Goal: Information Seeking & Learning: Learn about a topic

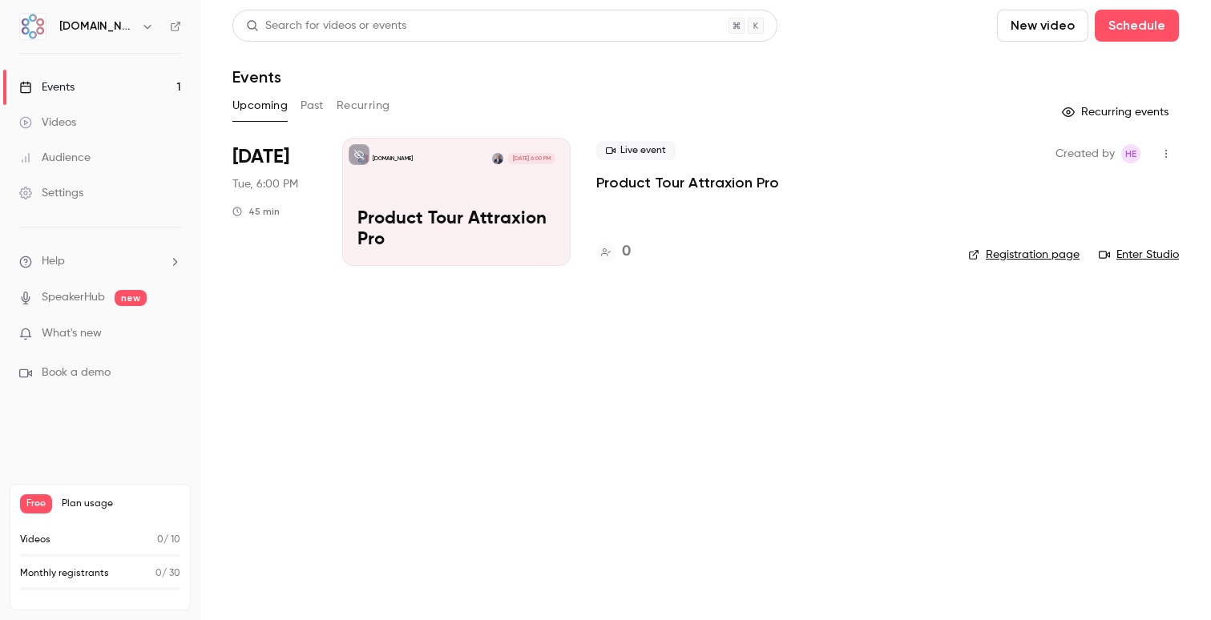
click at [472, 214] on p "Product Tour Attraxion Pro" at bounding box center [457, 230] width 198 height 42
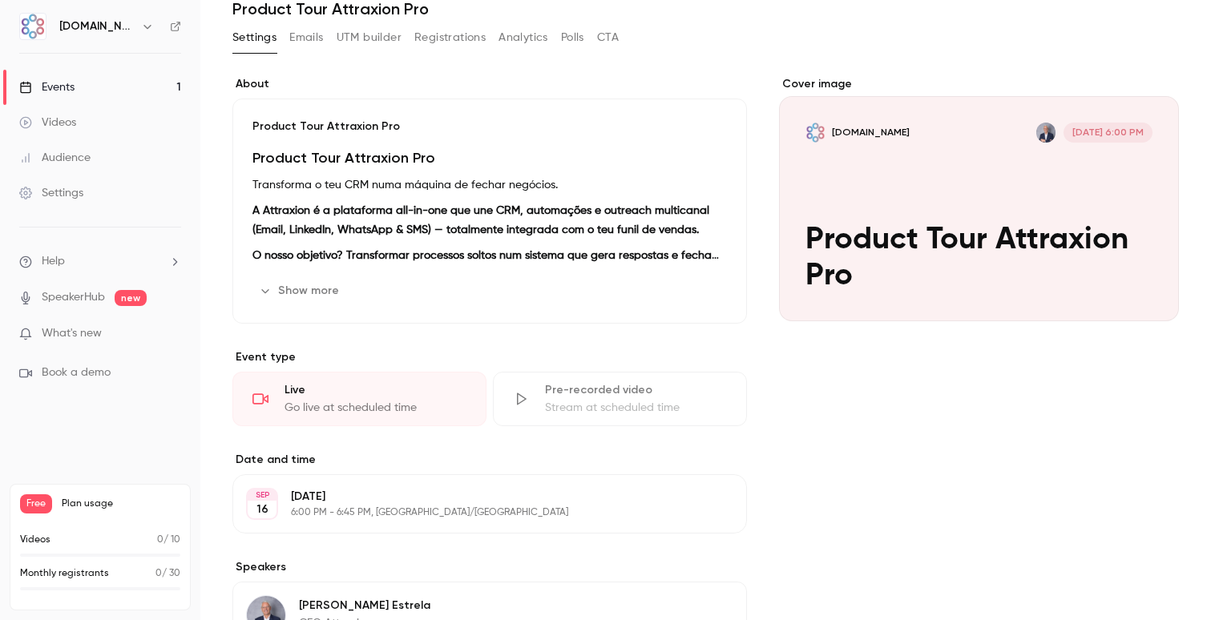
scroll to position [321, 0]
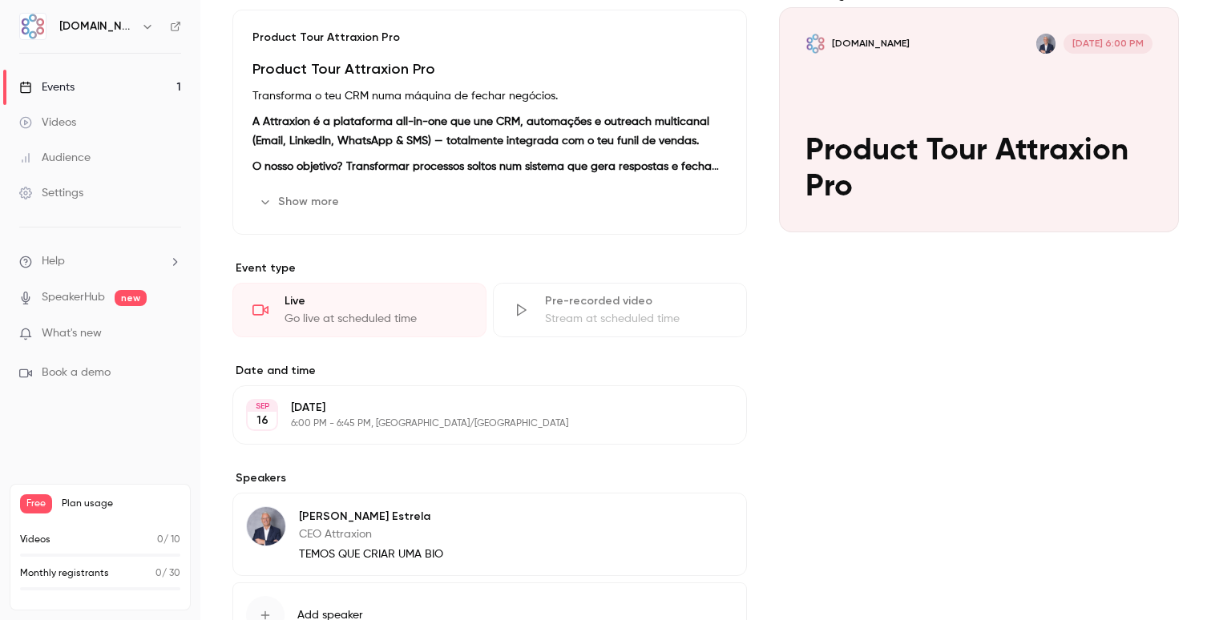
click at [311, 201] on button "Show more" at bounding box center [300, 202] width 96 height 26
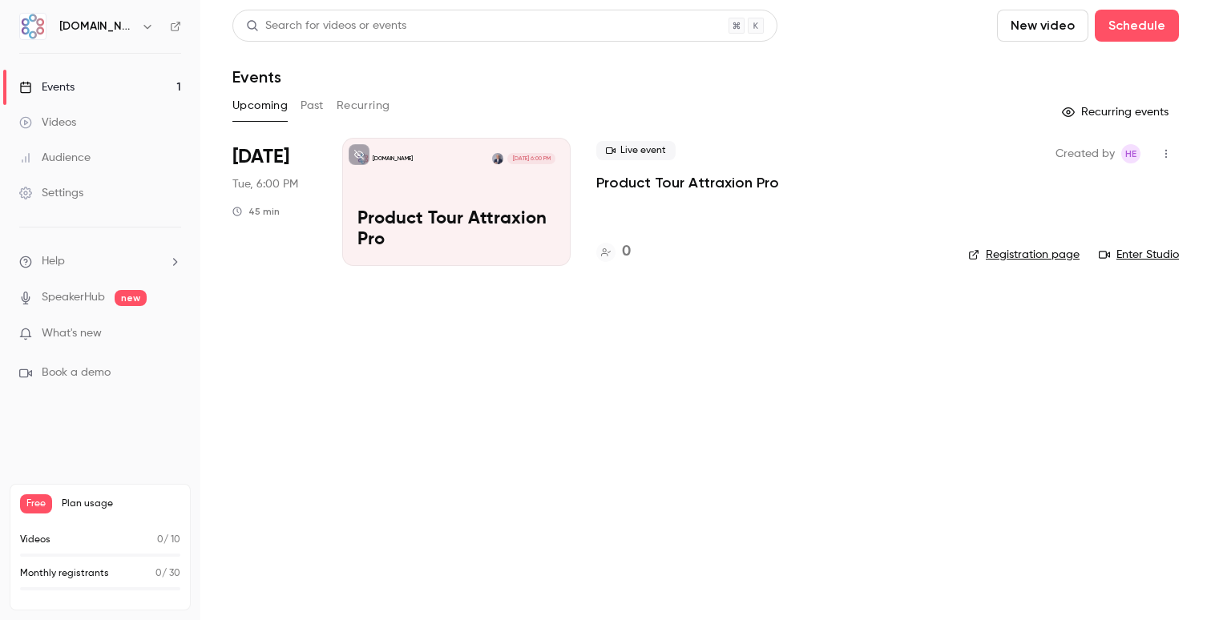
click at [687, 186] on p "Product Tour Attraxion Pro" at bounding box center [687, 182] width 183 height 19
click at [528, 415] on main "Search for videos or events New video Schedule Events Upcoming Past Recurring R…" at bounding box center [705, 310] width 1011 height 620
click at [363, 155] on icon at bounding box center [359, 155] width 10 height 10
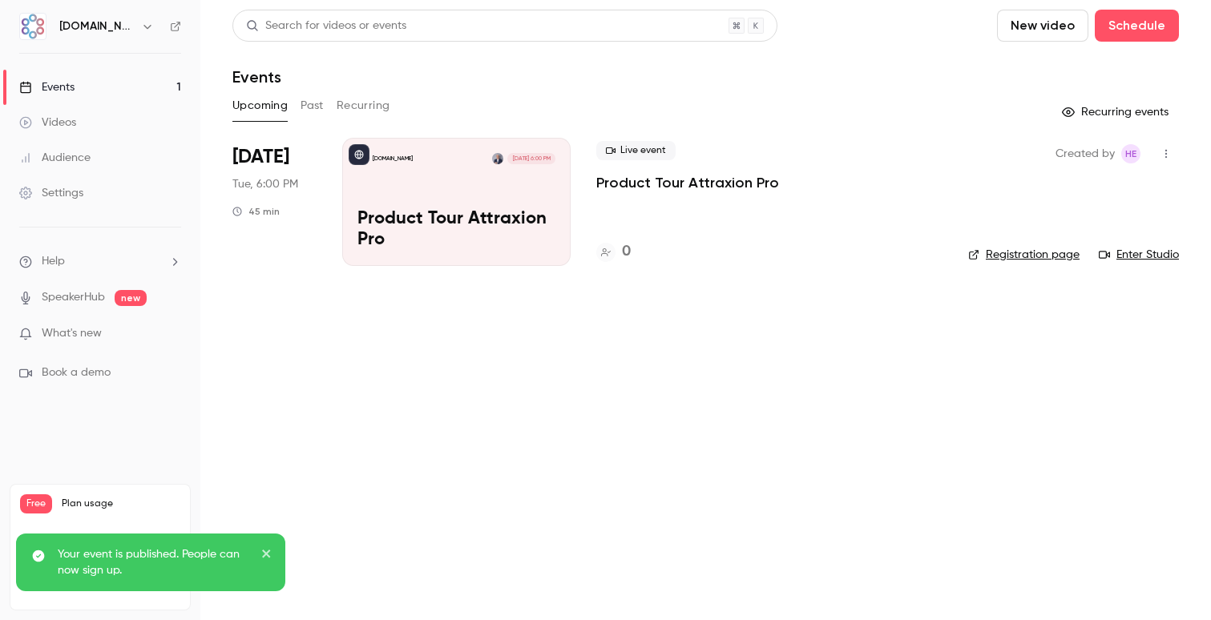
click at [628, 193] on div "Live event Product Tour Attraxion Pro 0" at bounding box center [769, 202] width 346 height 128
click at [491, 215] on p "Product Tour Attraxion Pro" at bounding box center [457, 230] width 198 height 42
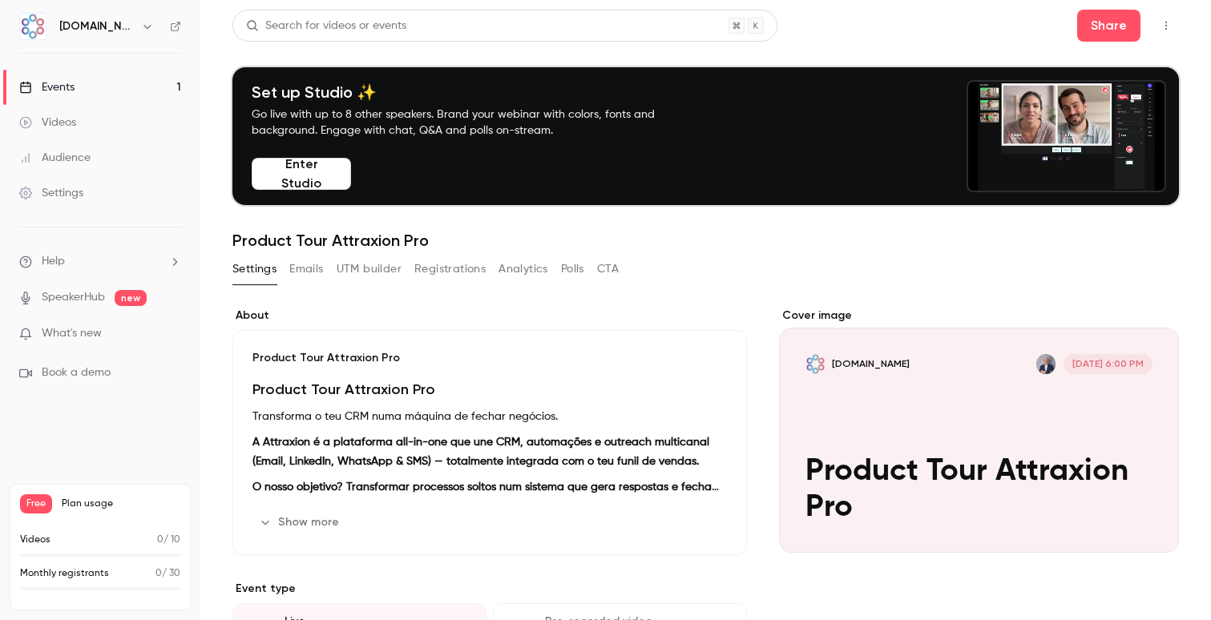
scroll to position [99, 0]
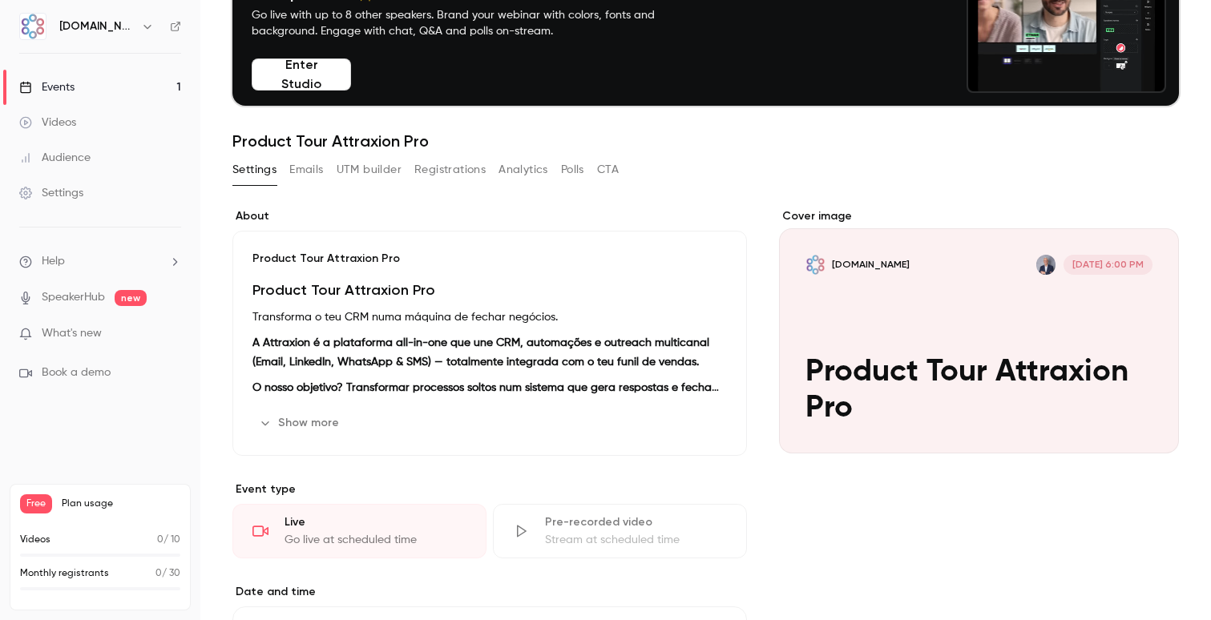
click at [313, 412] on button "Show more" at bounding box center [300, 423] width 96 height 26
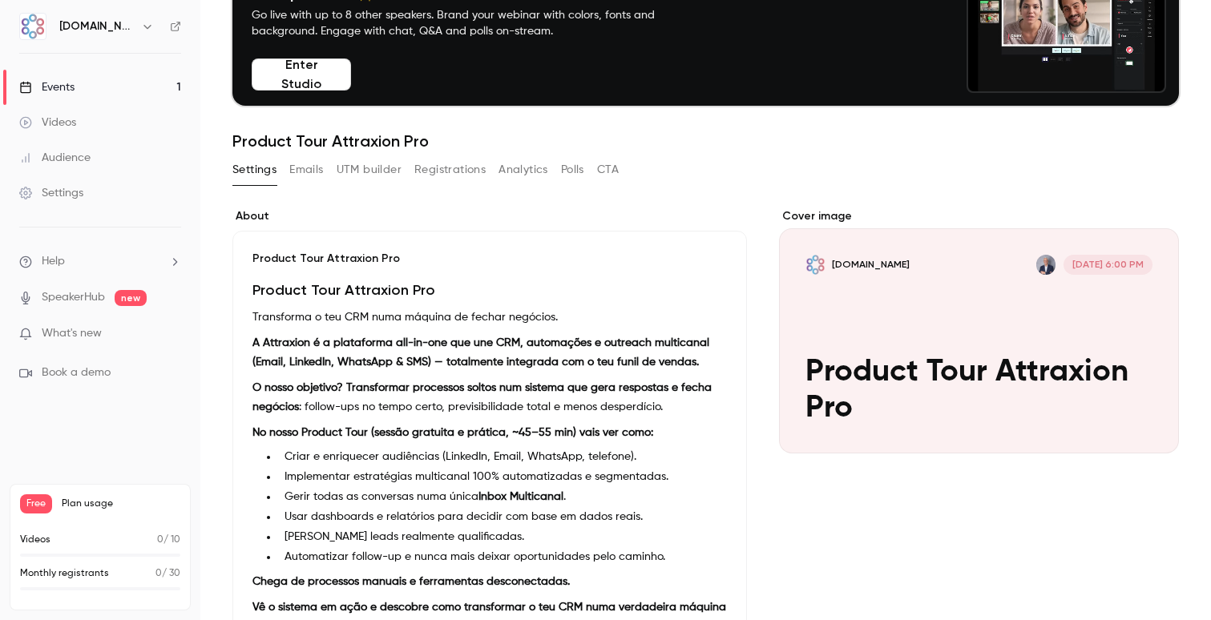
scroll to position [156, 0]
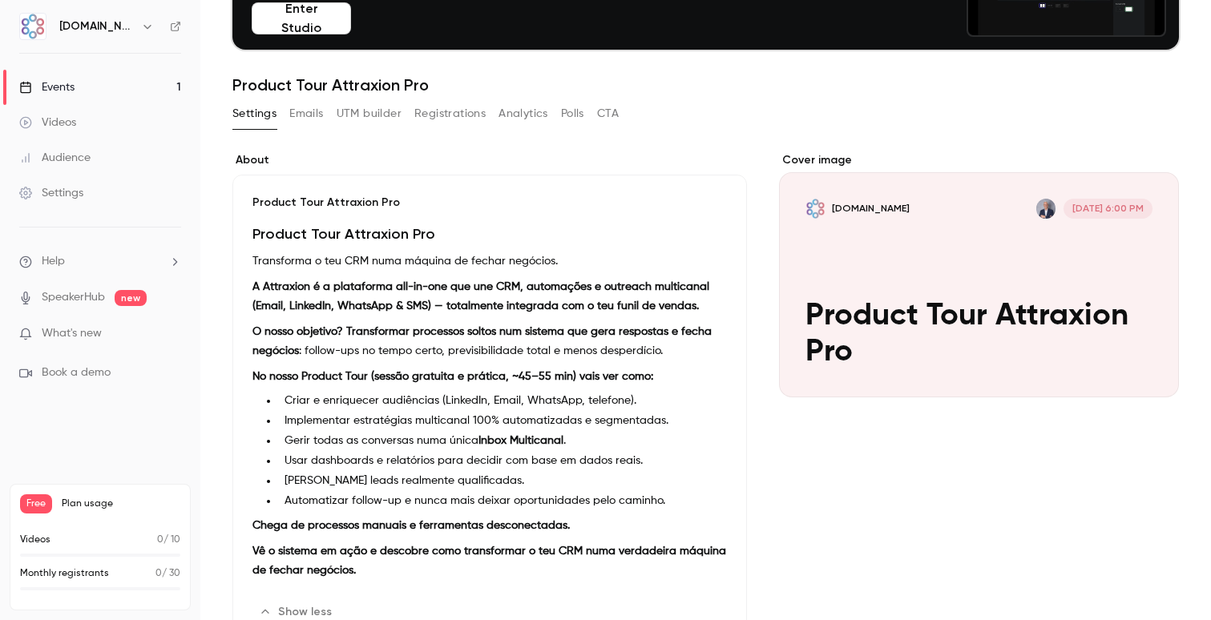
click at [412, 216] on div "Product Tour Attraxion Pro Product Tour Attraxion Pro Transforma o teu CRM numa…" at bounding box center [489, 410] width 515 height 471
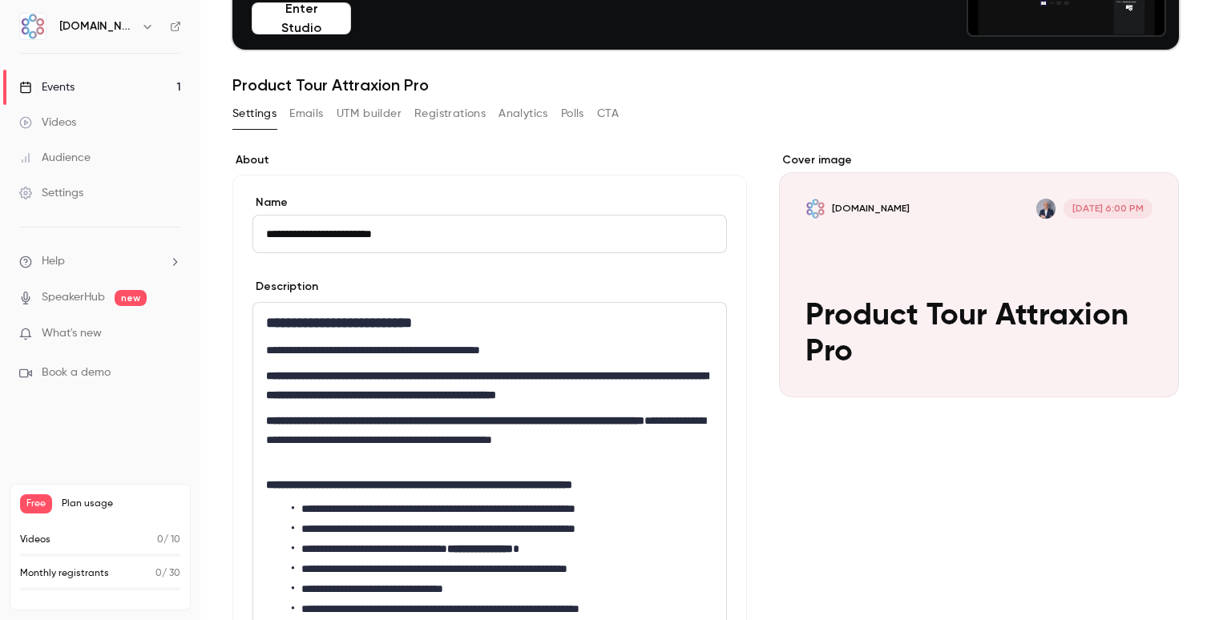
drag, startPoint x: 462, startPoint y: 328, endPoint x: 309, endPoint y: 366, distance: 156.9
click at [221, 337] on main "**********" at bounding box center [705, 310] width 1011 height 620
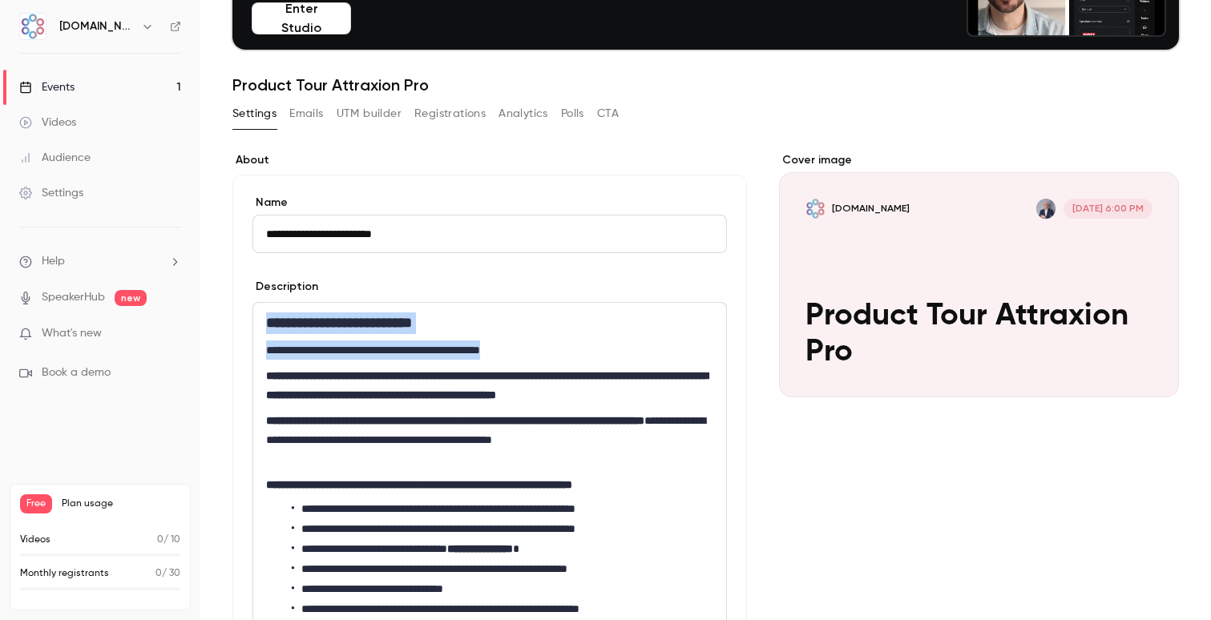
drag, startPoint x: 581, startPoint y: 355, endPoint x: 264, endPoint y: 326, distance: 318.7
click at [264, 326] on div "**********" at bounding box center [489, 494] width 473 height 382
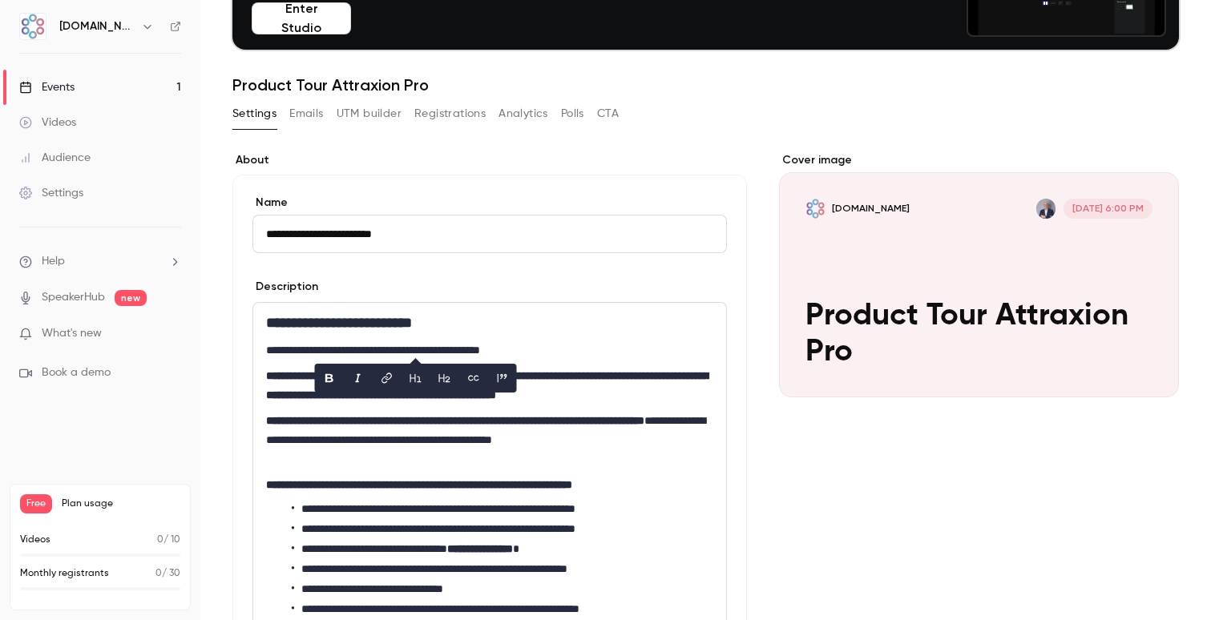
scroll to position [127, 0]
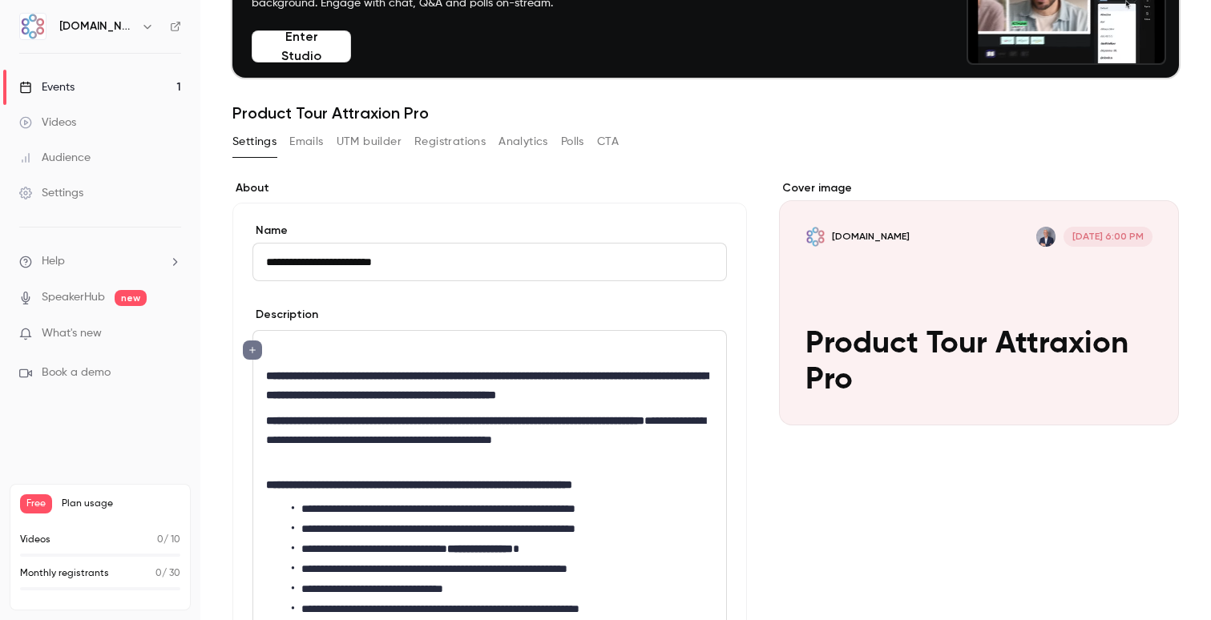
click at [258, 352] on button "editor" at bounding box center [252, 350] width 19 height 19
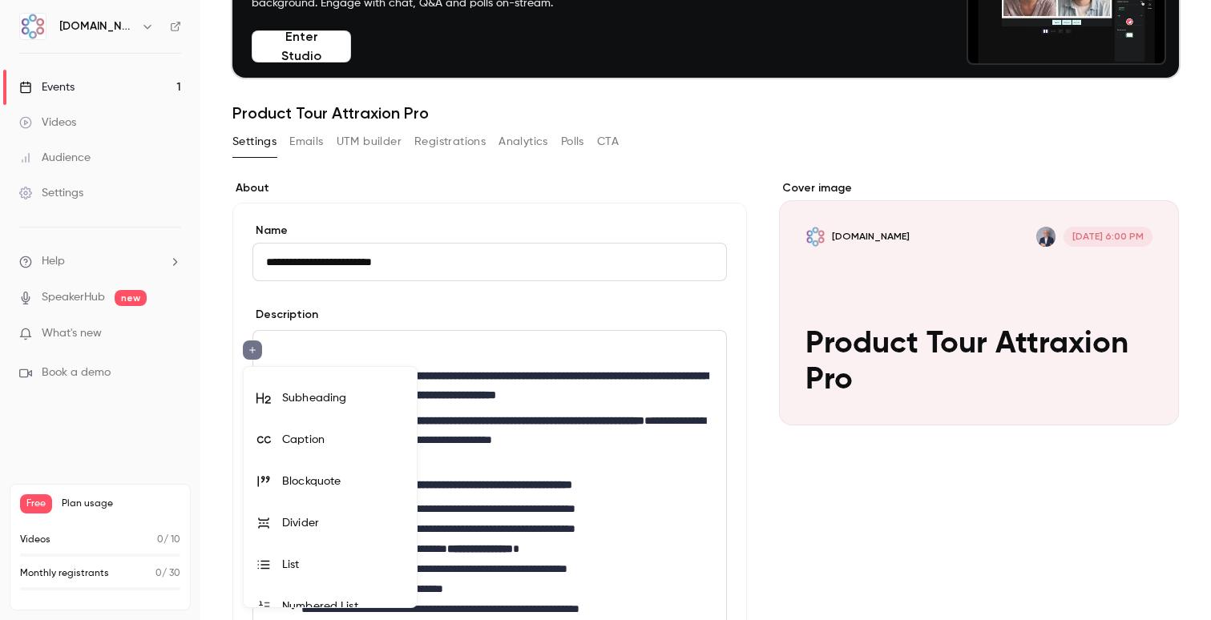
scroll to position [0, 0]
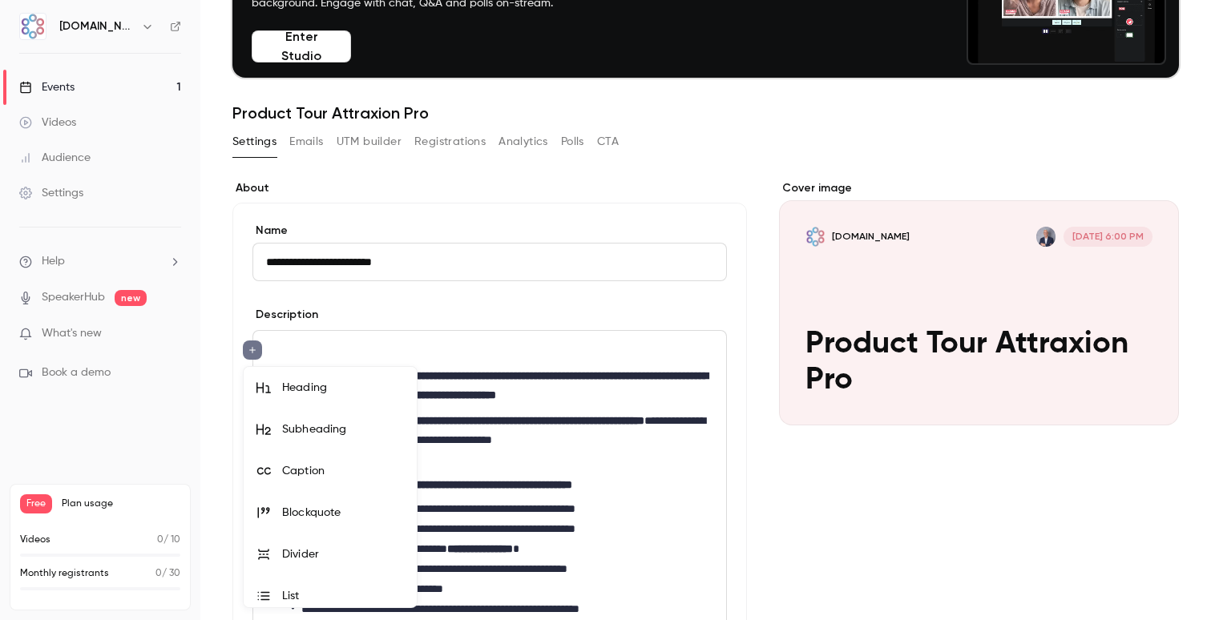
click at [325, 340] on div at bounding box center [605, 310] width 1211 height 620
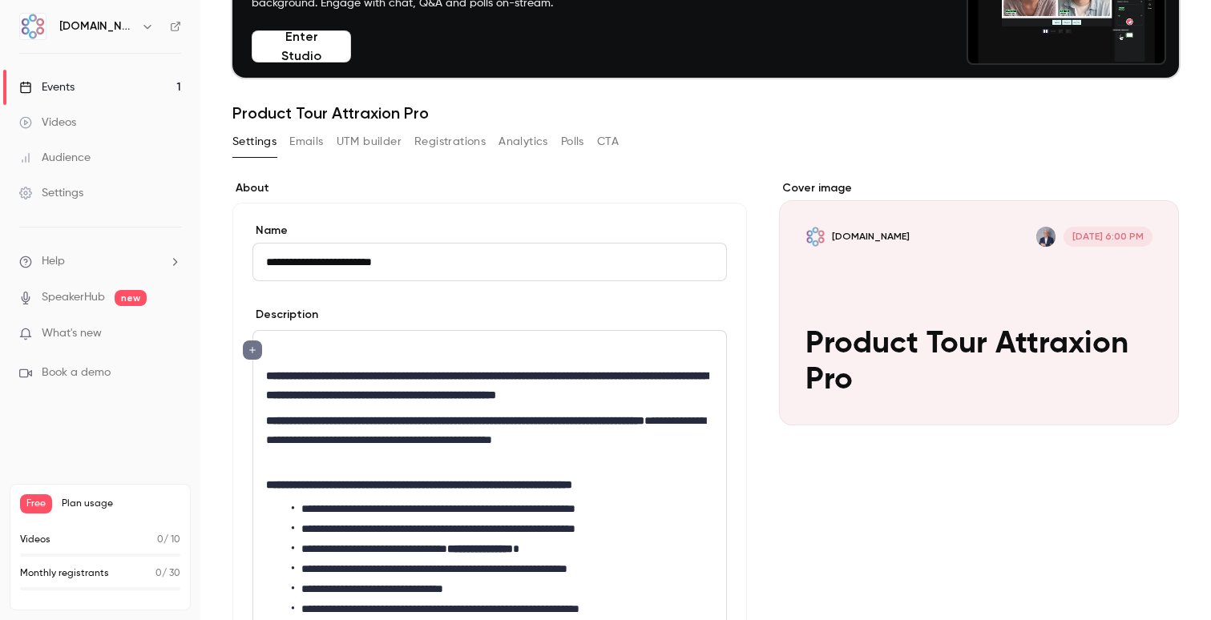
click at [322, 340] on div "**********" at bounding box center [489, 508] width 473 height 354
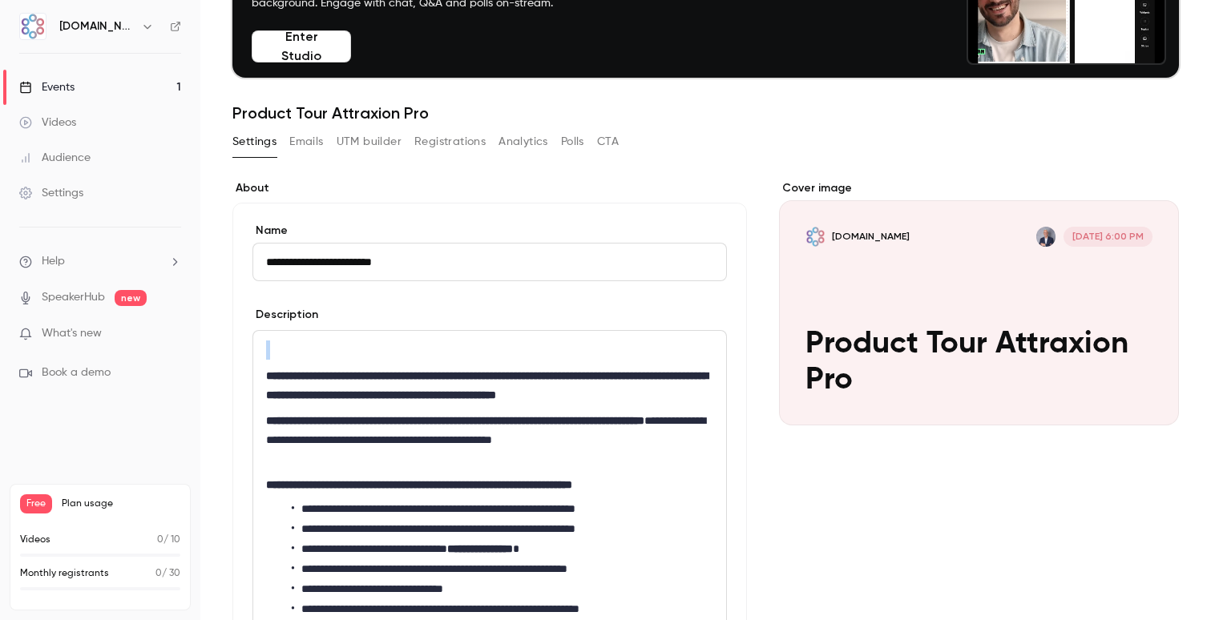
click at [285, 348] on h1 "editor" at bounding box center [489, 350] width 447 height 19
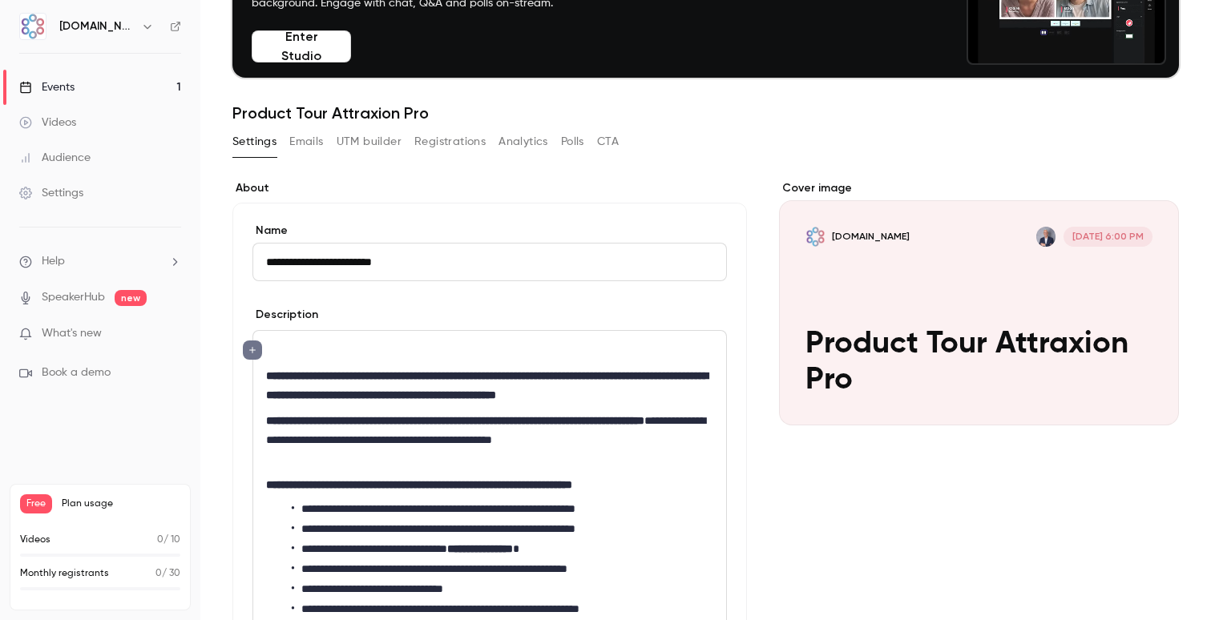
click at [252, 353] on icon "editor" at bounding box center [252, 350] width 6 height 6
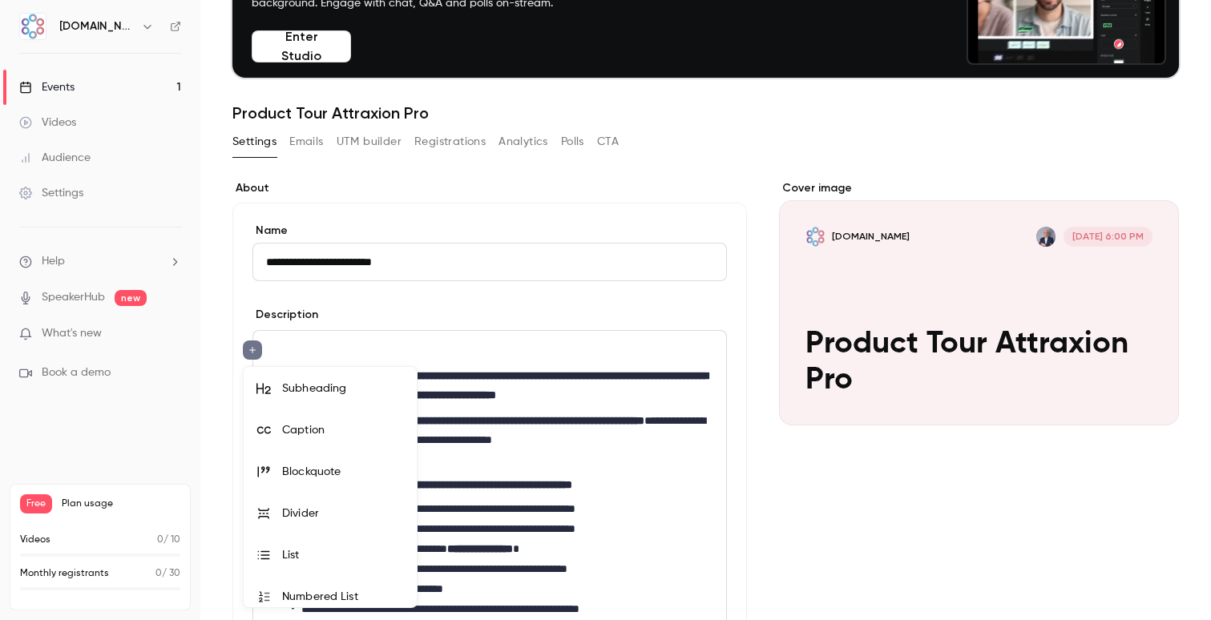
scroll to position [51, 0]
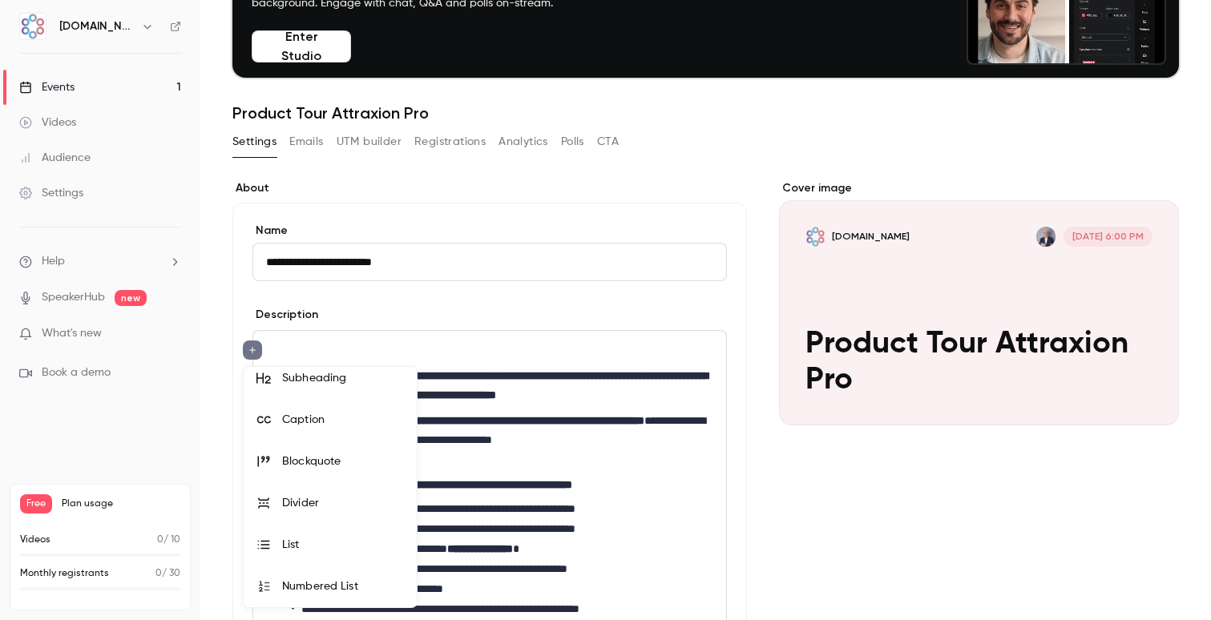
click at [430, 350] on div at bounding box center [605, 310] width 1211 height 620
